Goal: Information Seeking & Learning: Learn about a topic

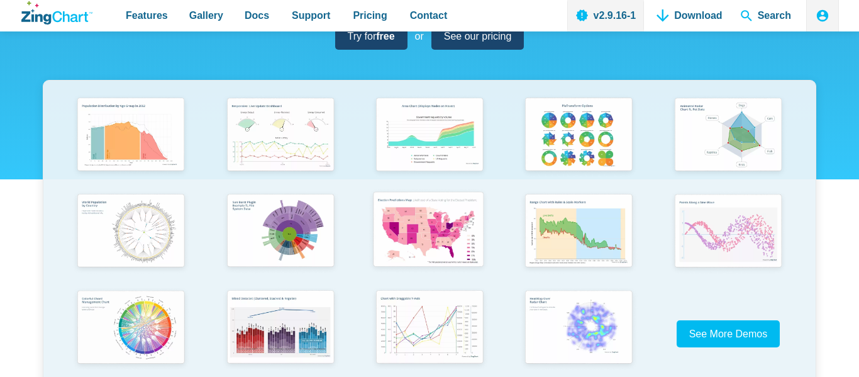
scroll to position [214, 0]
click at [387, 234] on img "App Content" at bounding box center [428, 231] width 123 height 88
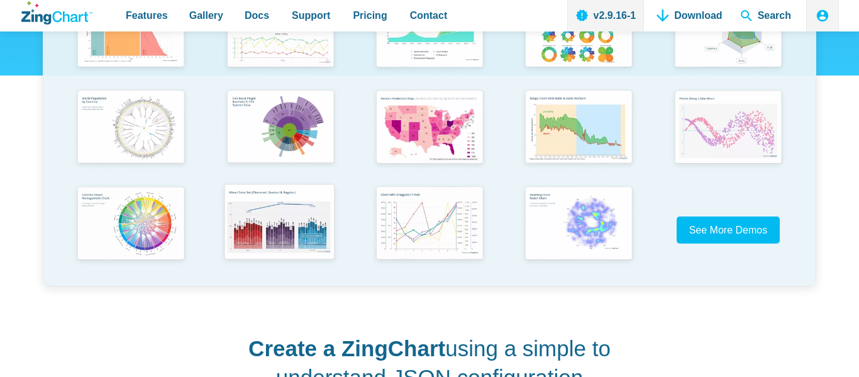
scroll to position [342, 0]
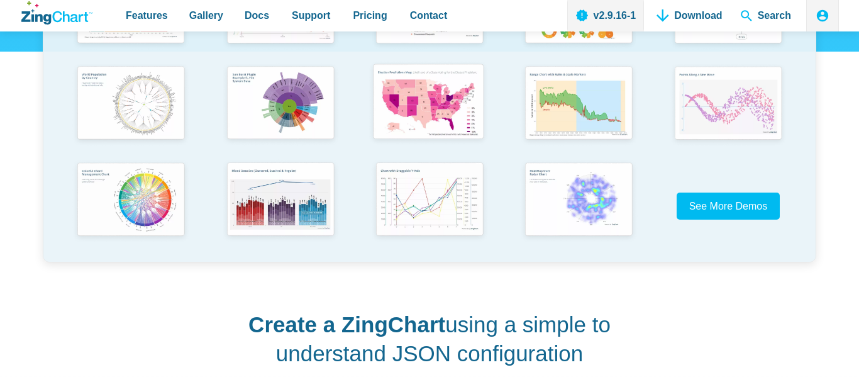
click at [411, 133] on img "App Content" at bounding box center [428, 103] width 123 height 88
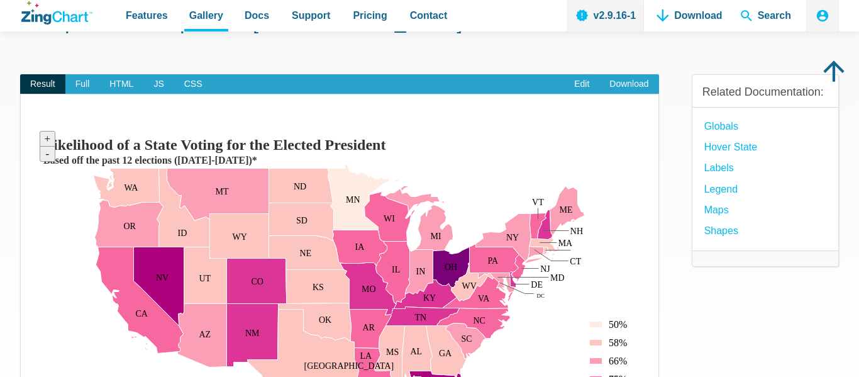
scroll to position [86, 0]
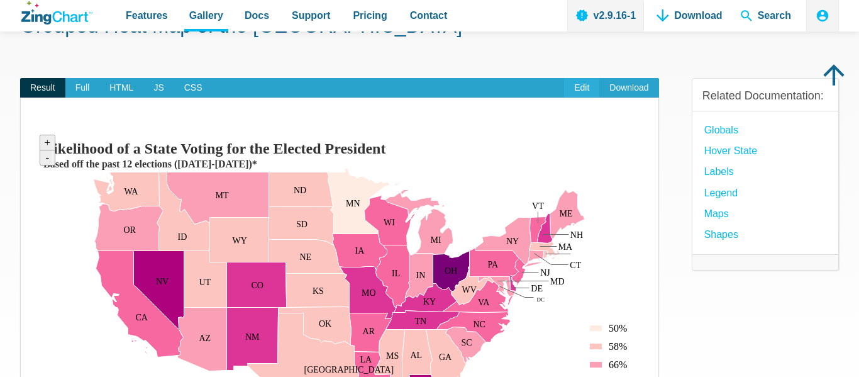
click at [583, 89] on link "Edit" at bounding box center [581, 88] width 35 height 20
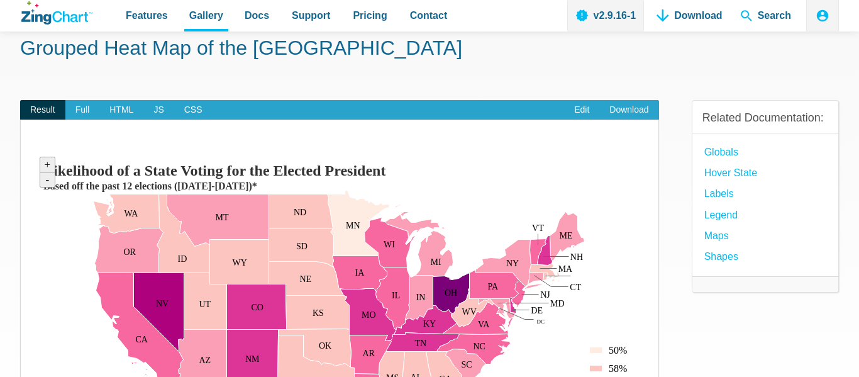
scroll to position [0, 0]
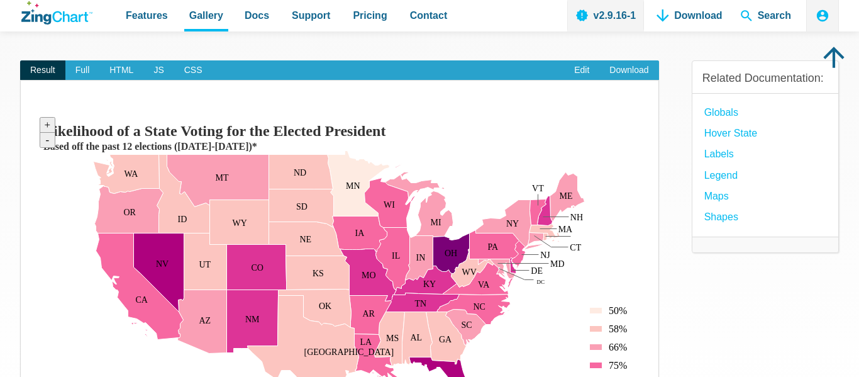
scroll to position [104, 0]
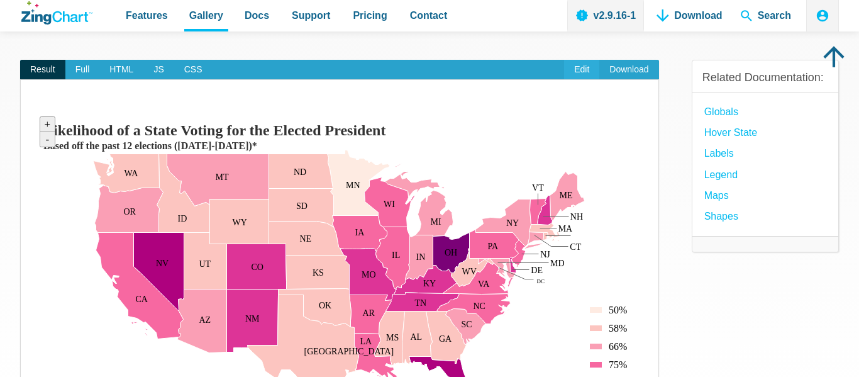
click at [582, 69] on link "Edit" at bounding box center [581, 70] width 35 height 20
